Goal: Task Accomplishment & Management: Complete application form

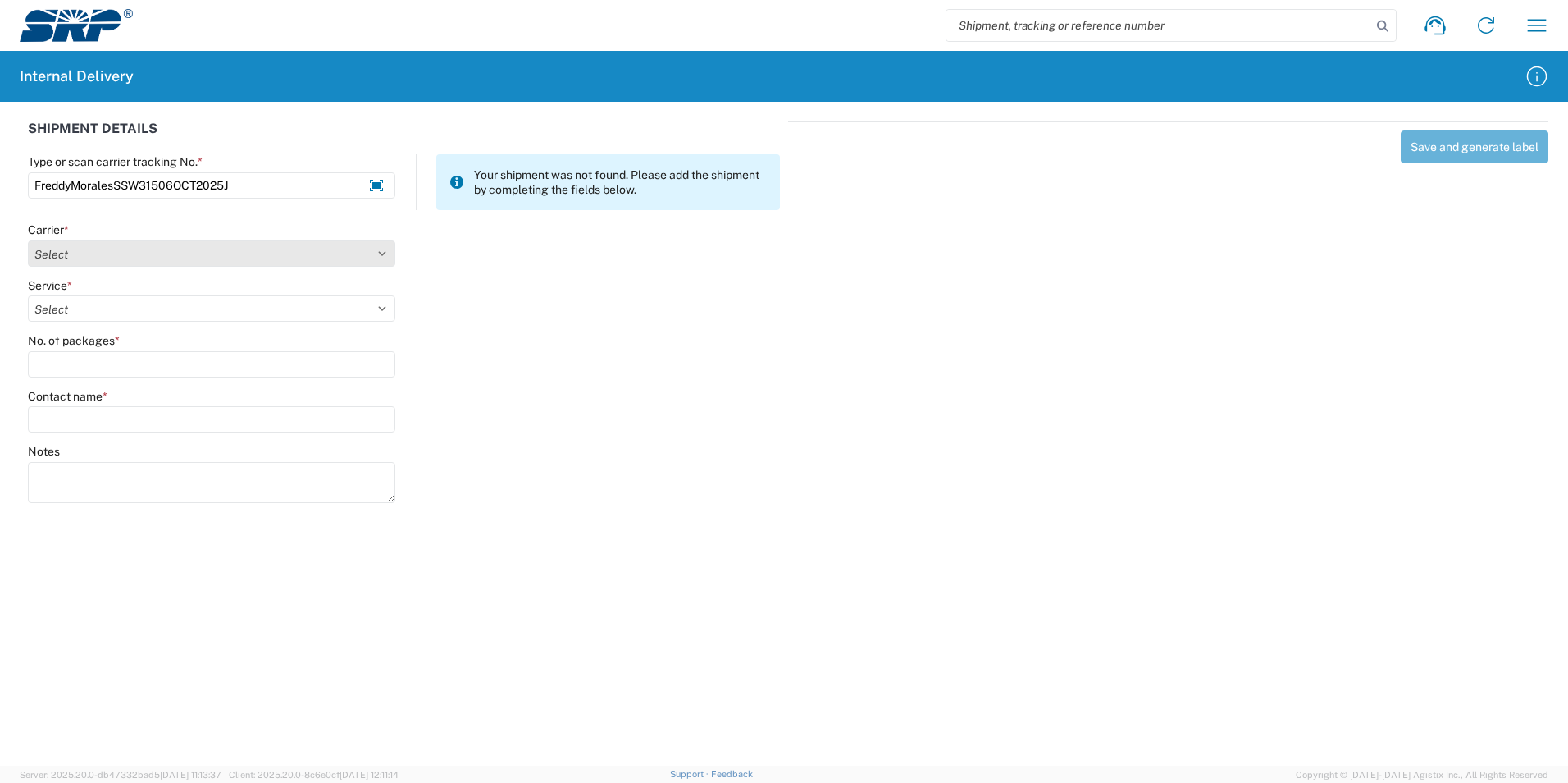
type input "FreddyMoralesSSW31506OCT2025J"
click at [378, 255] on select "Select Amazon Logistics ATI Trucking BC Dimerco Logistics Empire Southwest FedE…" at bounding box center [211, 253] width 367 height 26
select select "18713"
click at [28, 240] on select "Select Amazon Logistics ATI Trucking BC Dimerco Logistics Empire Southwest FedE…" at bounding box center [211, 253] width 367 height 26
click at [98, 314] on select "Select" at bounding box center [211, 308] width 367 height 26
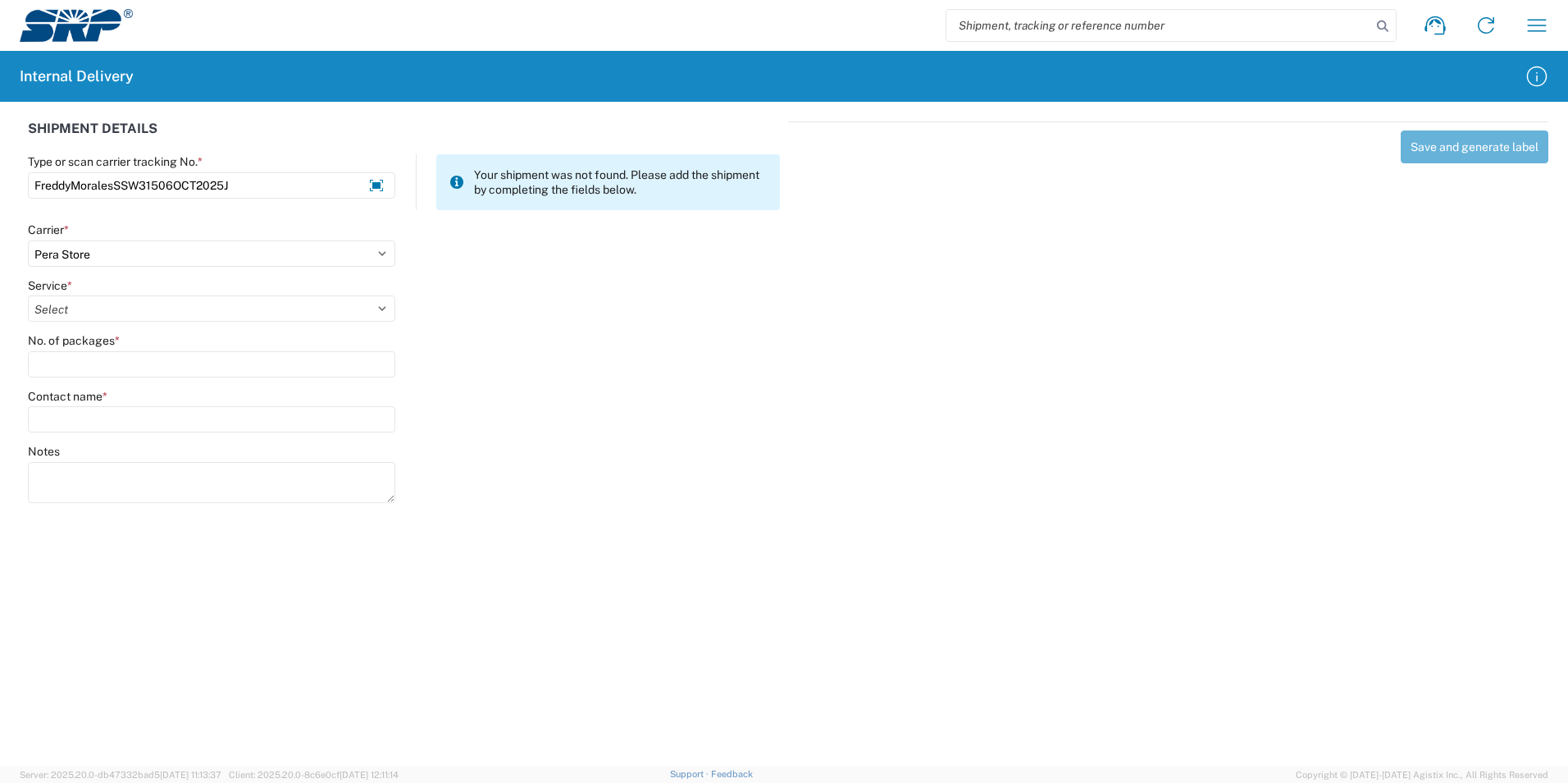
select select "35763"
click at [28, 296] on select "Select Ground Inter-Office" at bounding box center [211, 308] width 367 height 26
click at [77, 336] on label "No. of packages *" at bounding box center [74, 340] width 92 height 15
click at [77, 351] on input "No. of packages *" at bounding box center [211, 363] width 367 height 26
type input "1"
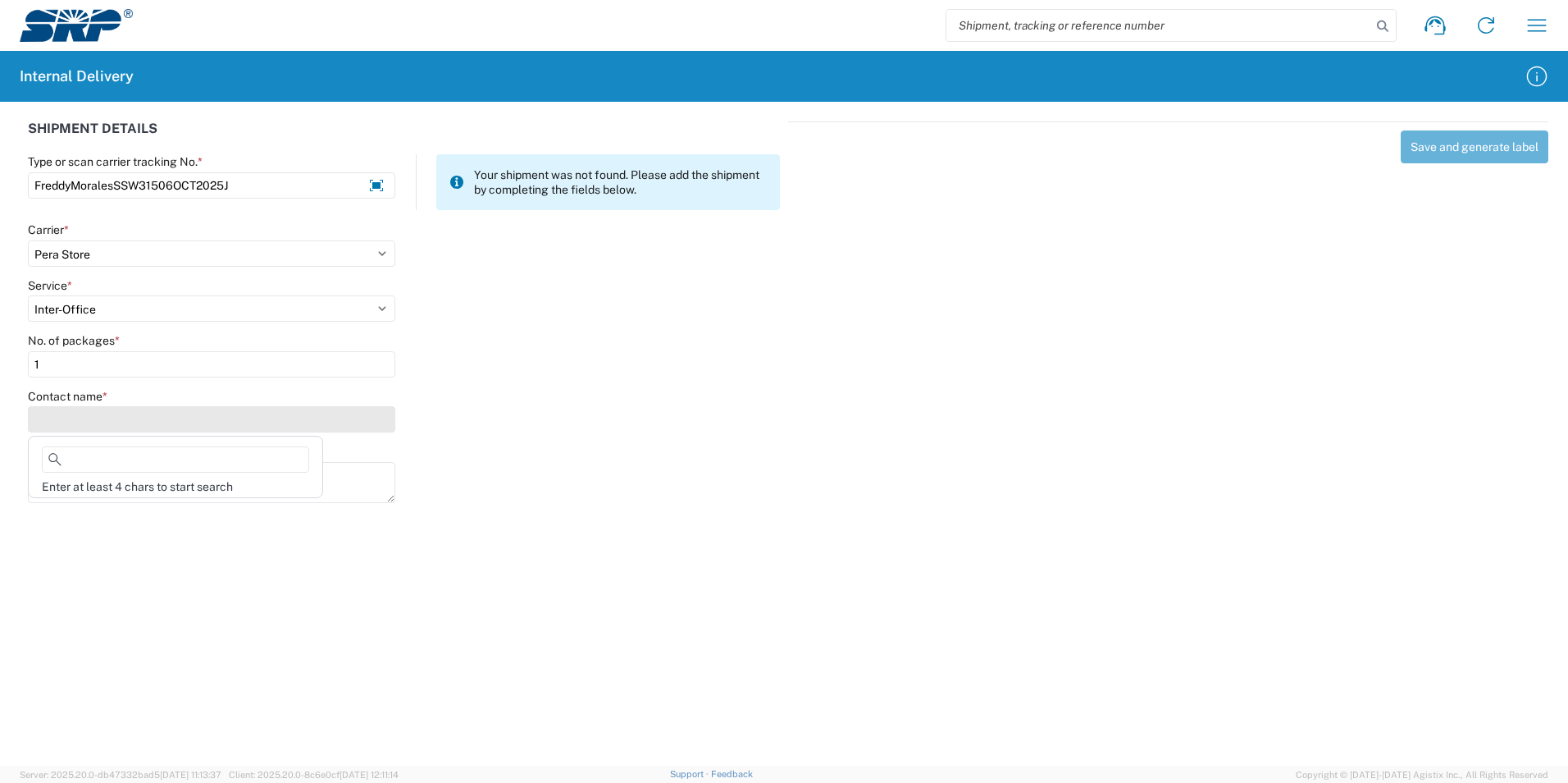
click at [77, 417] on input "Contact name *" at bounding box center [211, 419] width 367 height 26
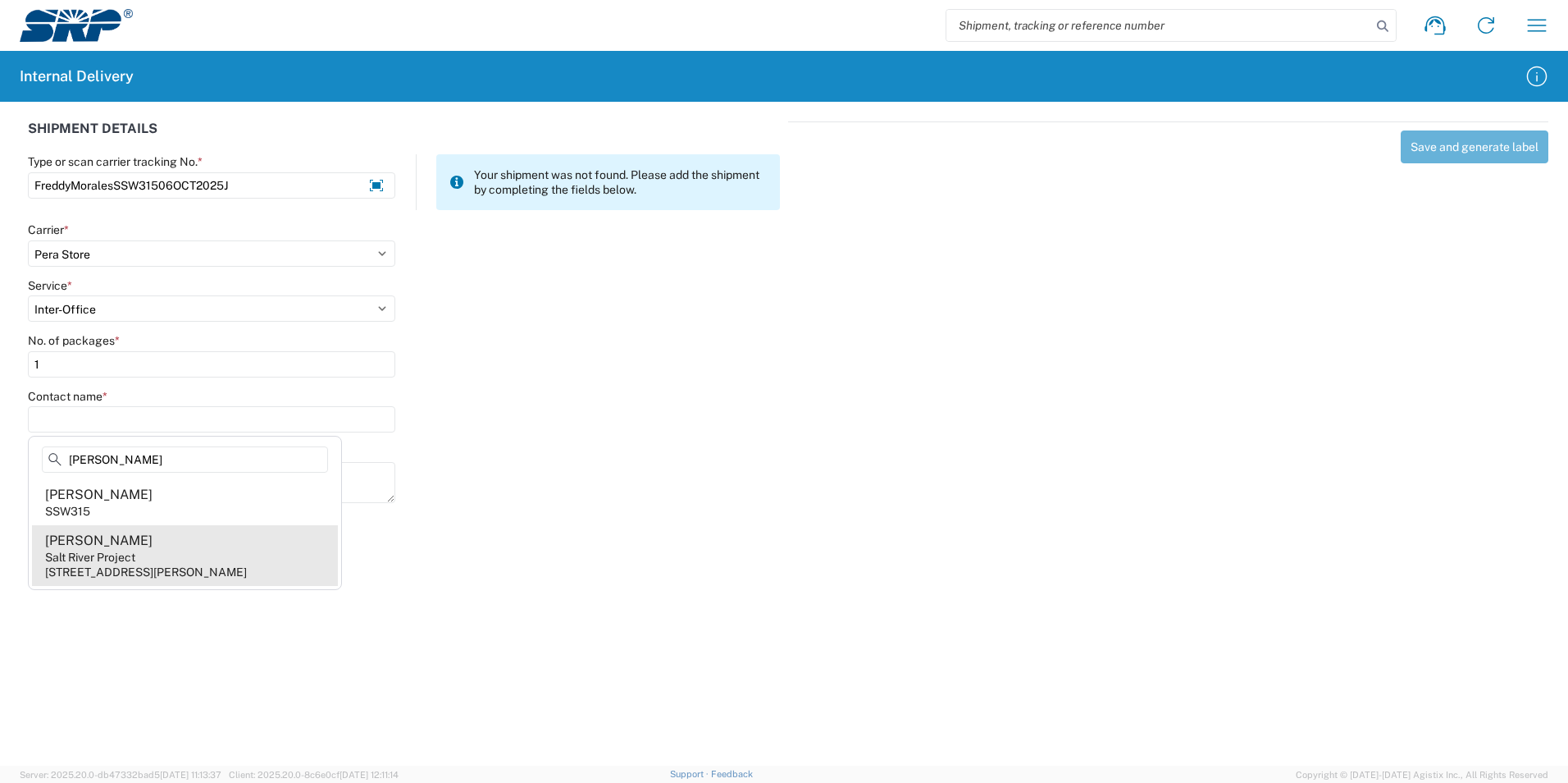
type input "[PERSON_NAME]"
click at [146, 560] on agx-address-suggestion-item "[PERSON_NAME] Salt River Project [STREET_ADDRESS][PERSON_NAME]" at bounding box center [185, 555] width 306 height 61
type input "[PERSON_NAME]"
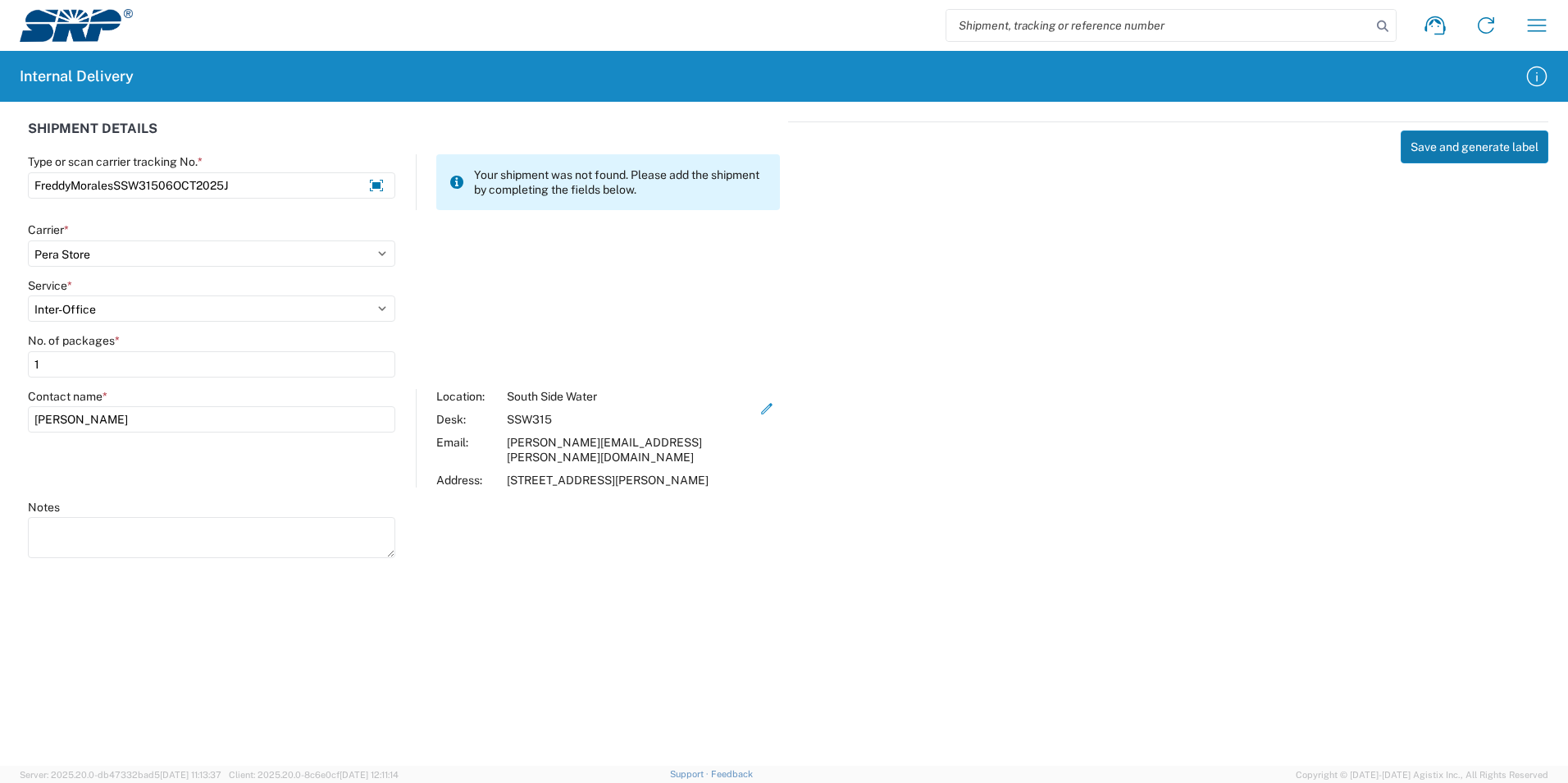
click at [1417, 154] on button "Save and generate label" at bounding box center [1474, 147] width 147 height 33
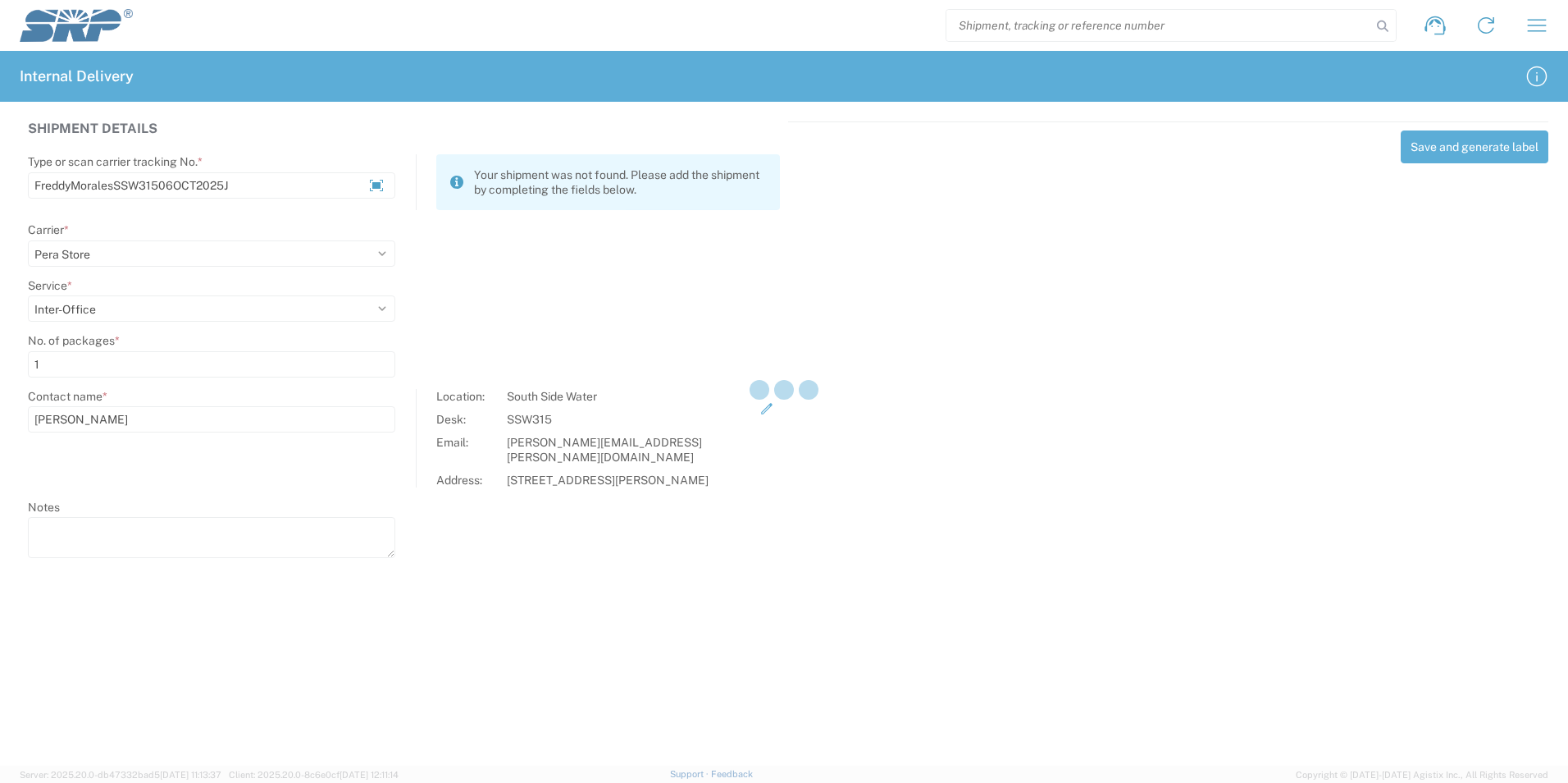
select select
